Goal: Task Accomplishment & Management: Manage account settings

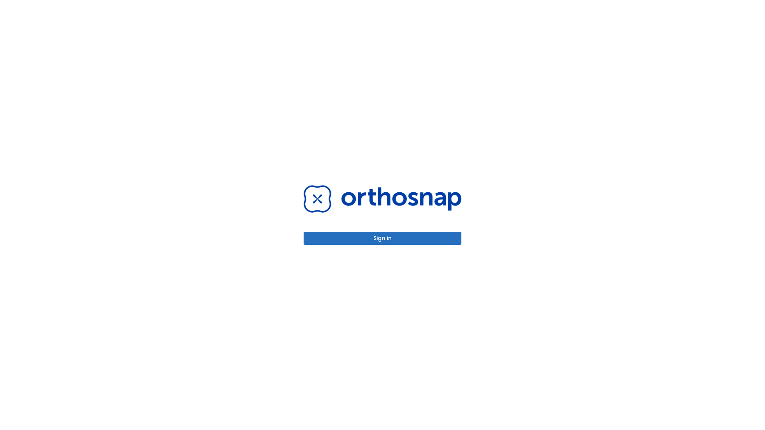
click at [383, 238] on button "Sign in" at bounding box center [383, 238] width 158 height 13
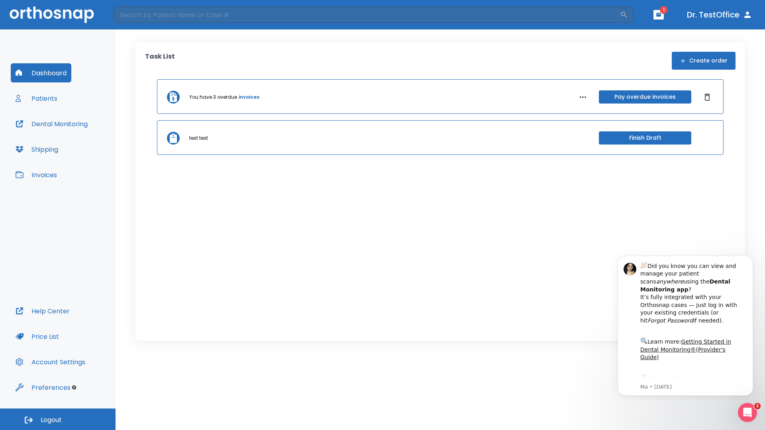
click at [58, 420] on span "Logout" at bounding box center [51, 420] width 21 height 9
